Goal: Task Accomplishment & Management: Use online tool/utility

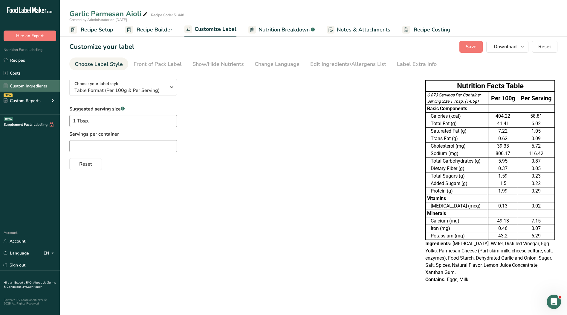
click at [30, 87] on link "Custom Ingredients" at bounding box center [30, 85] width 60 height 11
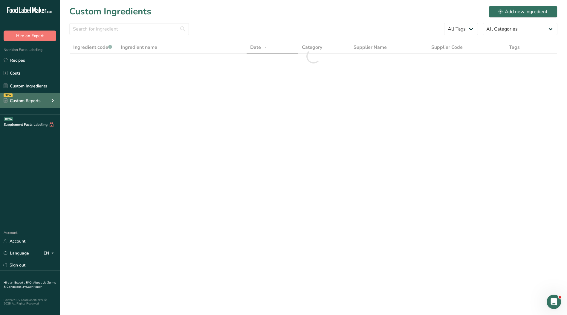
click at [53, 101] on icon at bounding box center [52, 100] width 7 height 11
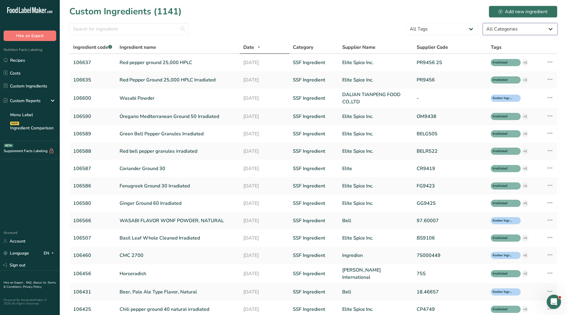
click at [525, 31] on select "All Categories [DEMOGRAPHIC_DATA]/[US_STATE][DEMOGRAPHIC_DATA] Foods Baby Foods…" at bounding box center [520, 29] width 75 height 12
click at [483, 23] on select "All Categories [DEMOGRAPHIC_DATA]/[US_STATE][DEMOGRAPHIC_DATA] Foods Baby Foods…" at bounding box center [520, 29] width 75 height 12
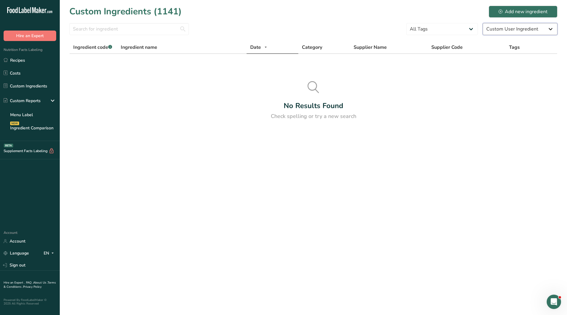
click at [501, 30] on select "All Categories [DEMOGRAPHIC_DATA]/[US_STATE][DEMOGRAPHIC_DATA] Foods Baby Foods…" at bounding box center [520, 29] width 75 height 12
select select "1136"
click at [483, 23] on select "All Categories [DEMOGRAPHIC_DATA]/[US_STATE][DEMOGRAPHIC_DATA] Foods Baby Foods…" at bounding box center [520, 29] width 75 height 12
